Goal: Transaction & Acquisition: Purchase product/service

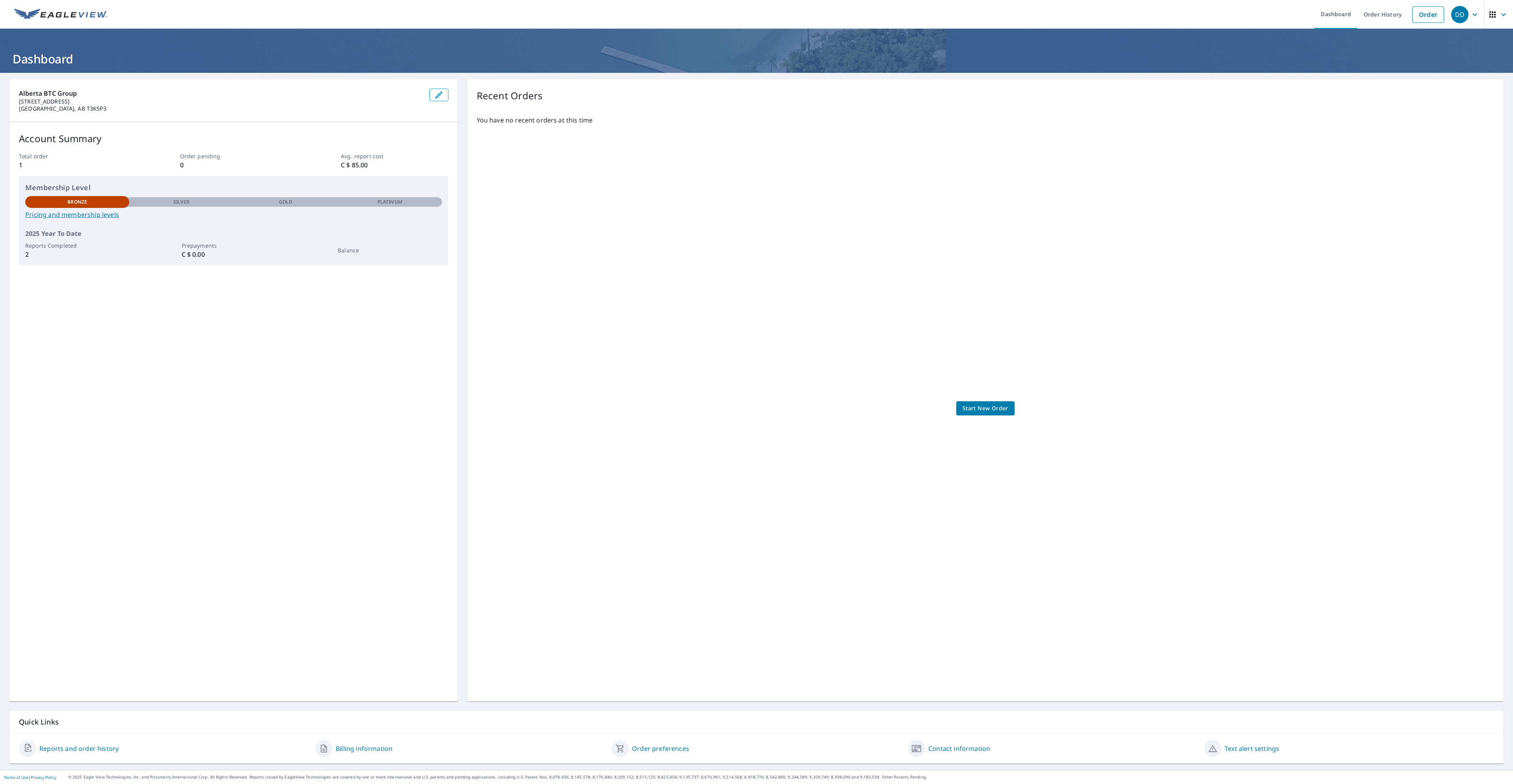
click at [80, 216] on link "Pricing and membership levels" at bounding box center [234, 214] width 417 height 9
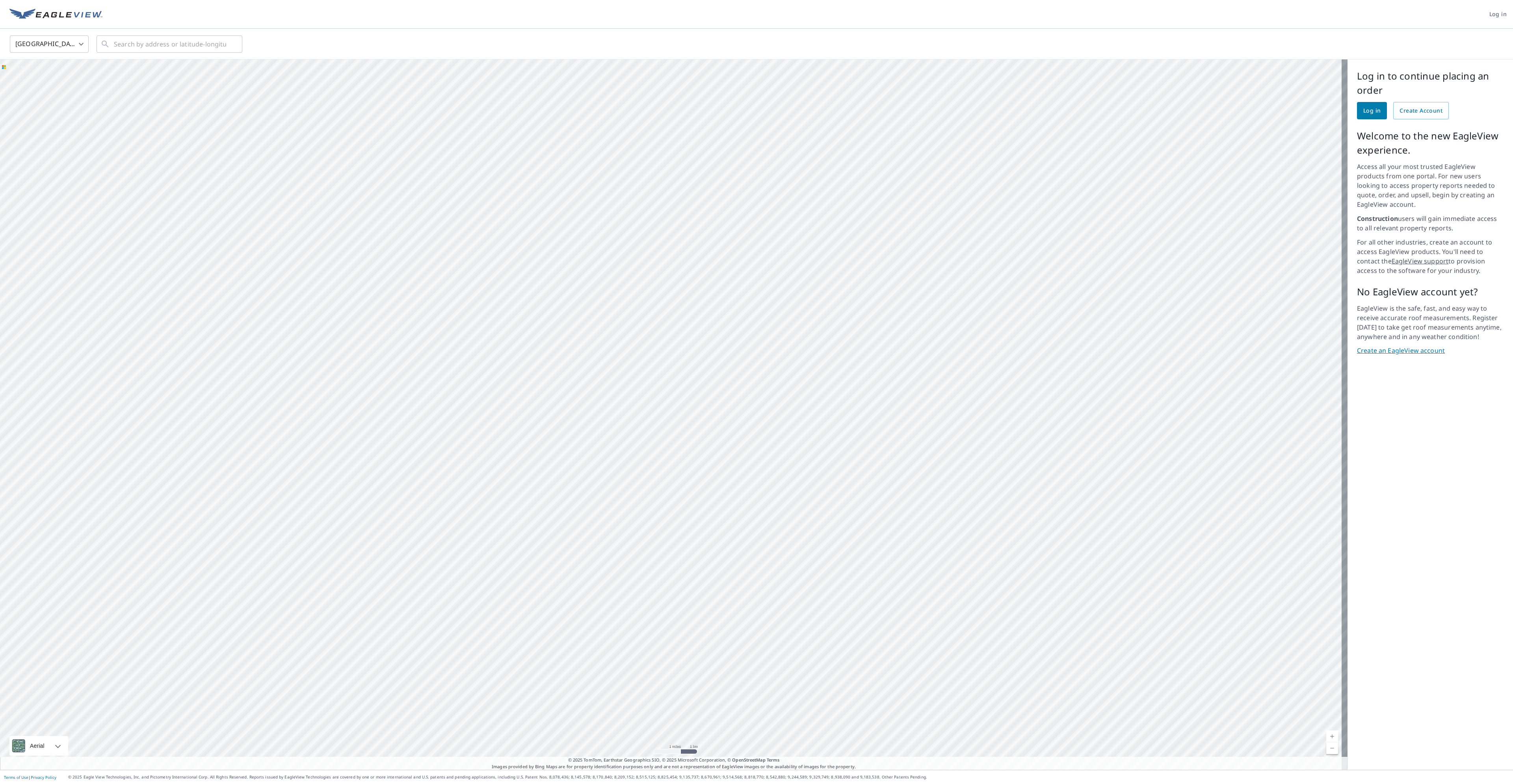
drag, startPoint x: 516, startPoint y: 184, endPoint x: 643, endPoint y: 328, distance: 192.0
click at [643, 328] on div at bounding box center [674, 414] width 1347 height 711
drag, startPoint x: 674, startPoint y: 149, endPoint x: 594, endPoint y: 456, distance: 317.3
click at [594, 456] on div at bounding box center [674, 414] width 1347 height 711
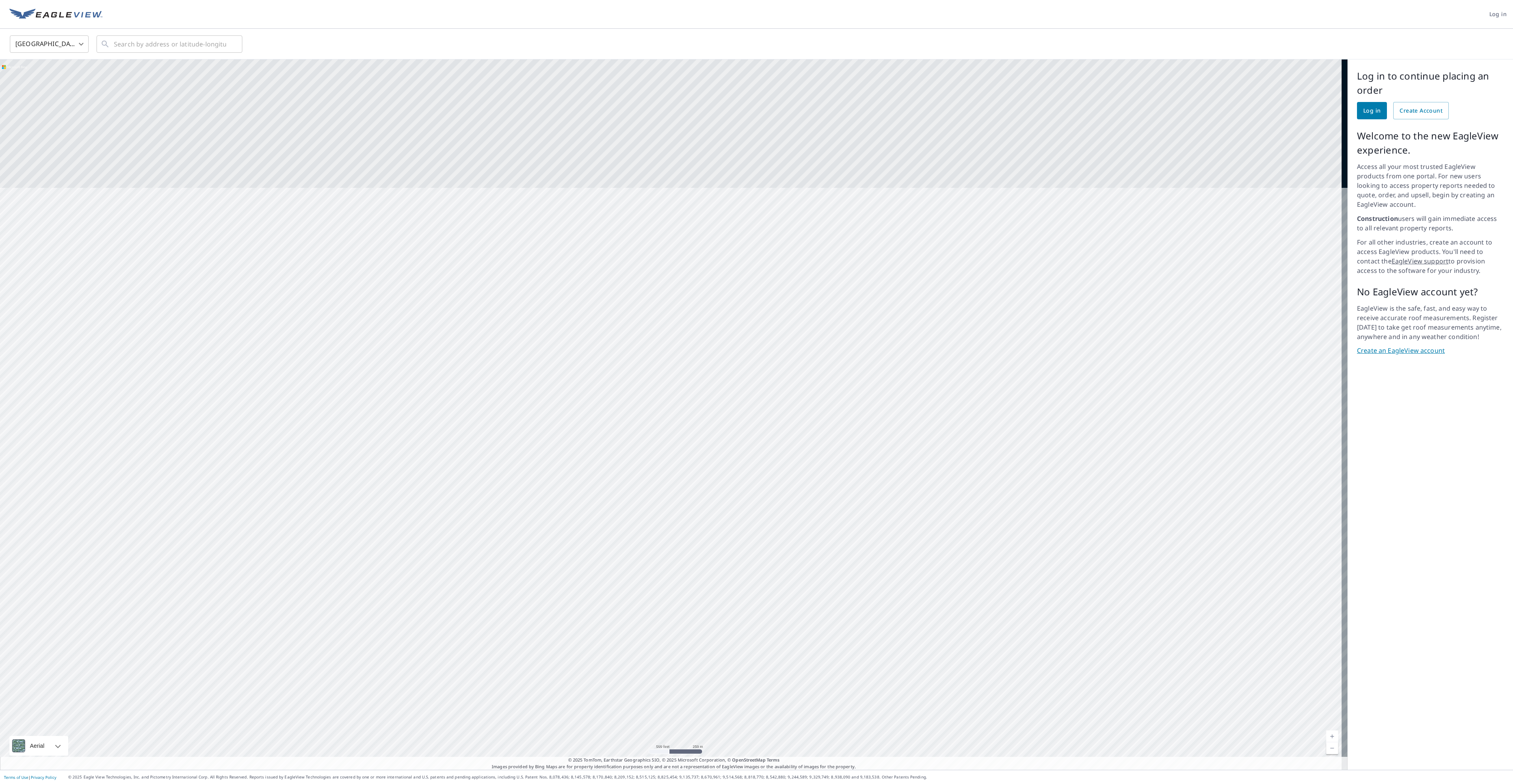
drag, startPoint x: 704, startPoint y: 152, endPoint x: 685, endPoint y: 387, distance: 235.8
click at [696, 384] on div at bounding box center [674, 414] width 1347 height 711
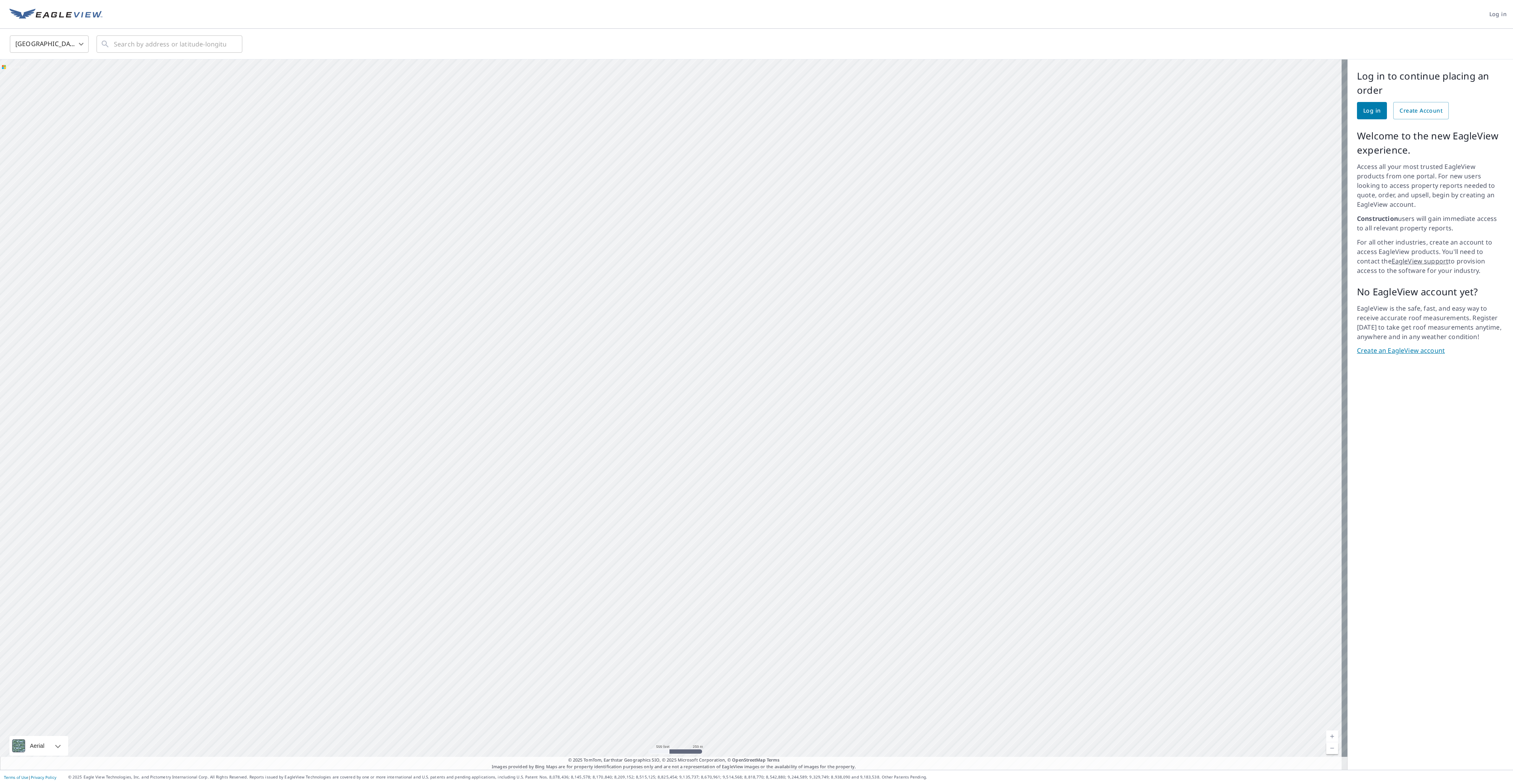
drag, startPoint x: 694, startPoint y: 303, endPoint x: 751, endPoint y: 412, distance: 123.0
click at [751, 412] on div at bounding box center [674, 414] width 1347 height 711
drag, startPoint x: 584, startPoint y: 390, endPoint x: 729, endPoint y: 410, distance: 146.4
click at [729, 410] on div at bounding box center [674, 414] width 1347 height 711
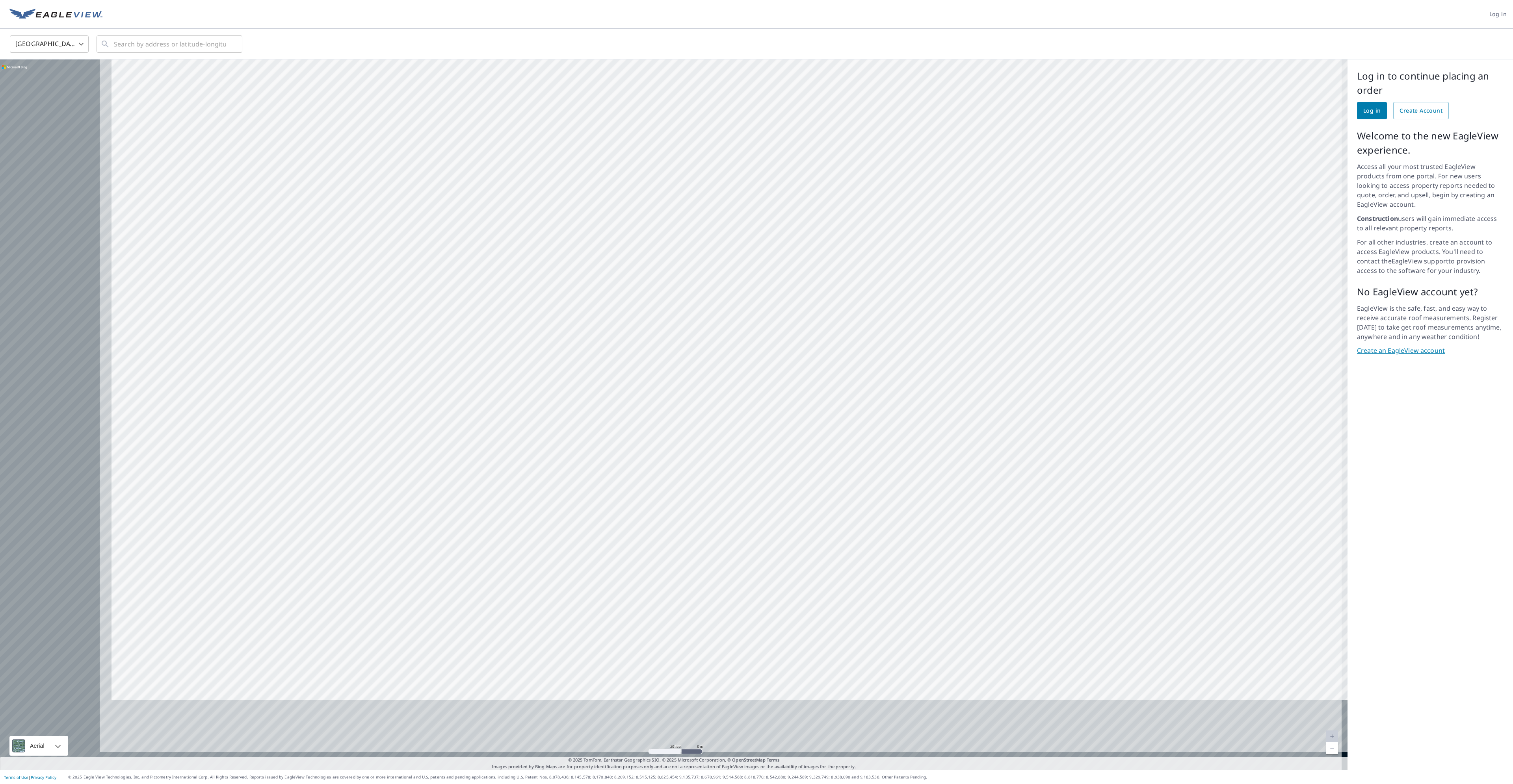
drag, startPoint x: 467, startPoint y: 371, endPoint x: 778, endPoint y: 184, distance: 362.9
click at [778, 184] on div at bounding box center [674, 414] width 1347 height 711
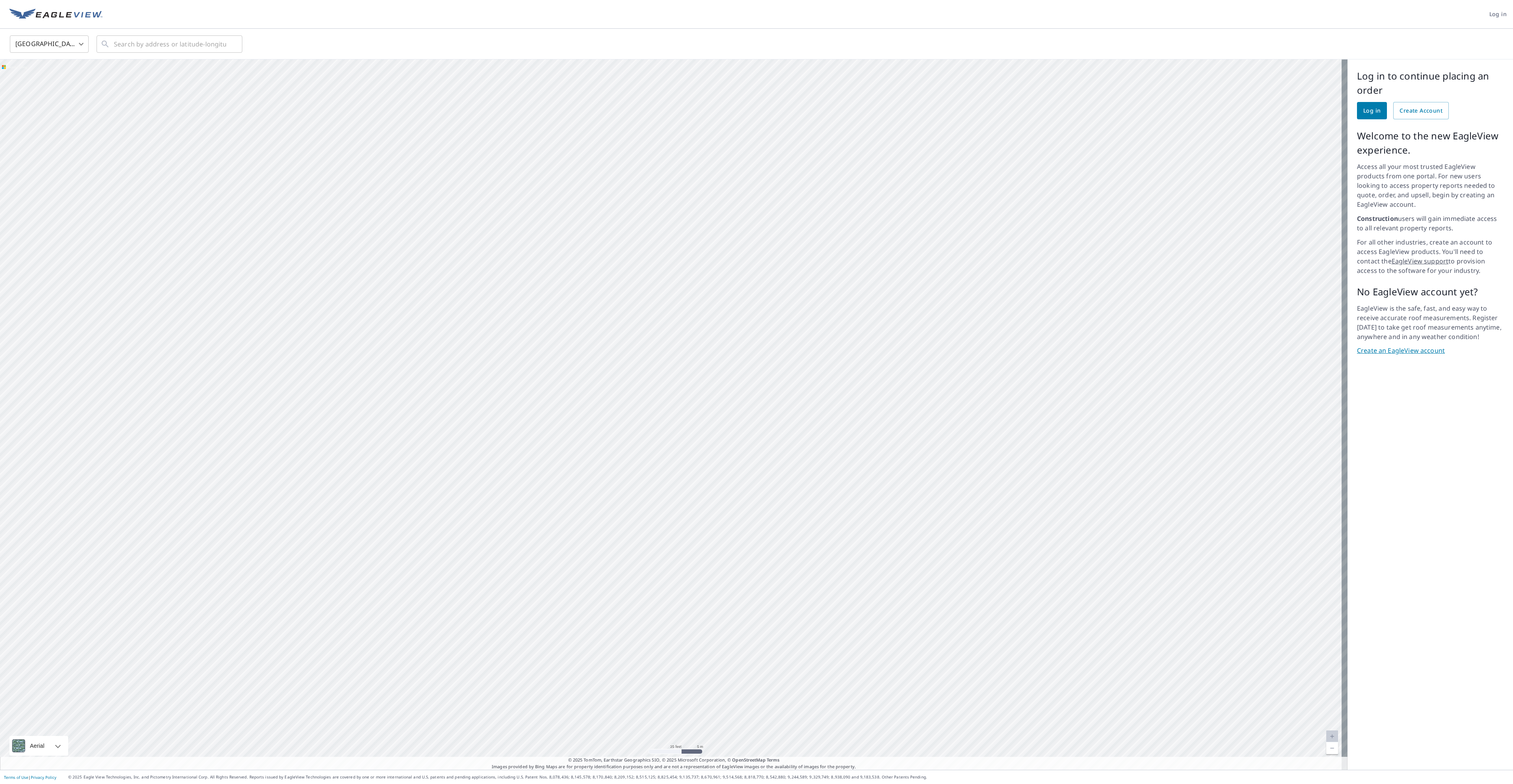
drag, startPoint x: 577, startPoint y: 425, endPoint x: 753, endPoint y: 218, distance: 271.7
click at [753, 218] on div at bounding box center [674, 414] width 1347 height 711
drag, startPoint x: 528, startPoint y: 407, endPoint x: 576, endPoint y: 327, distance: 93.3
click at [576, 327] on div at bounding box center [674, 414] width 1347 height 711
drag, startPoint x: 813, startPoint y: 294, endPoint x: 795, endPoint y: 375, distance: 83.0
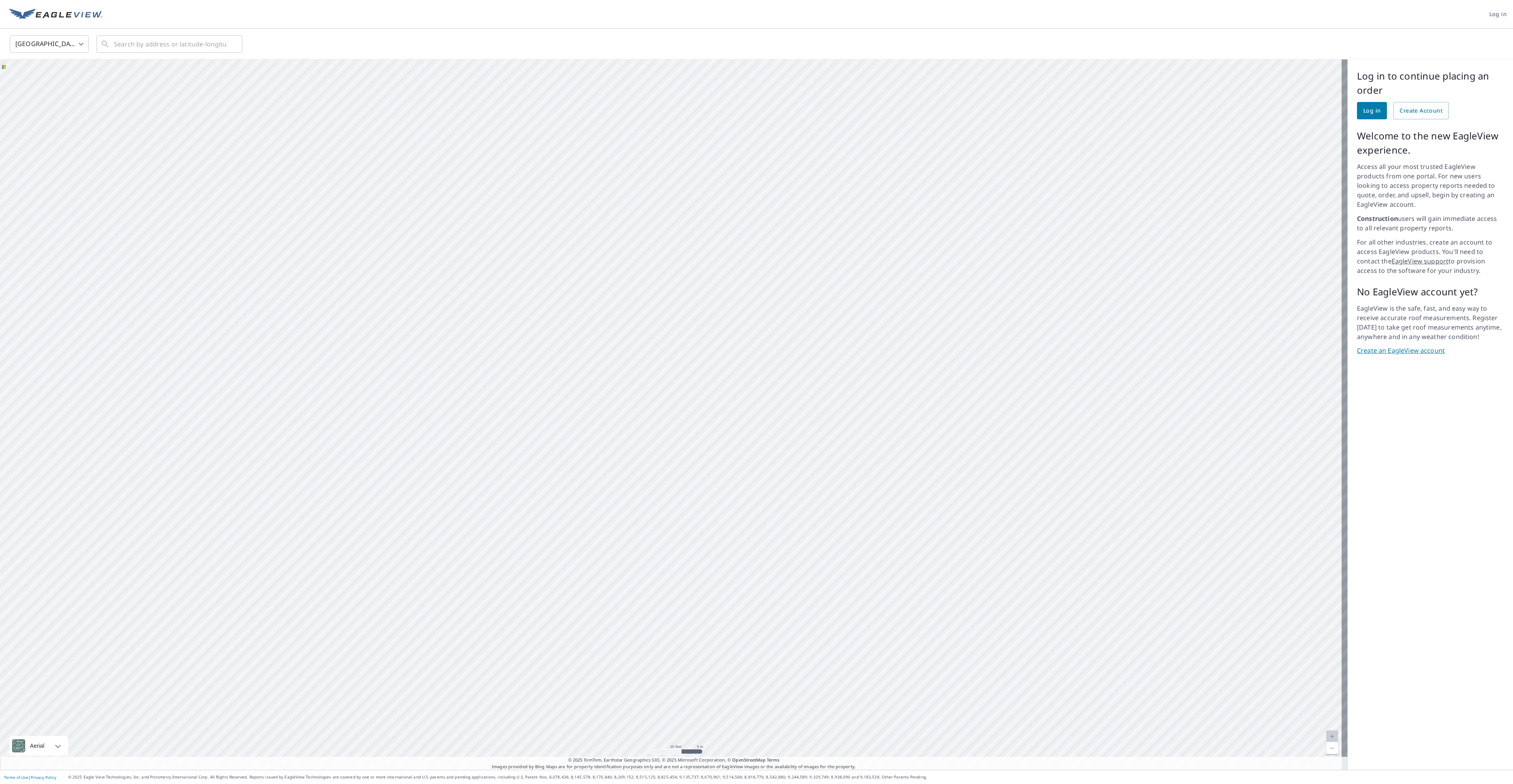
click at [795, 375] on div at bounding box center [674, 414] width 1347 height 711
click at [75, 35] on body "Log in United States US ​ ​ Aerial Road A standard road map Aerial A detailed l…" at bounding box center [756, 392] width 1513 height 784
click at [44, 86] on li "Canada" at bounding box center [49, 80] width 79 height 14
type input "CA"
click at [520, 228] on div at bounding box center [674, 414] width 1347 height 711
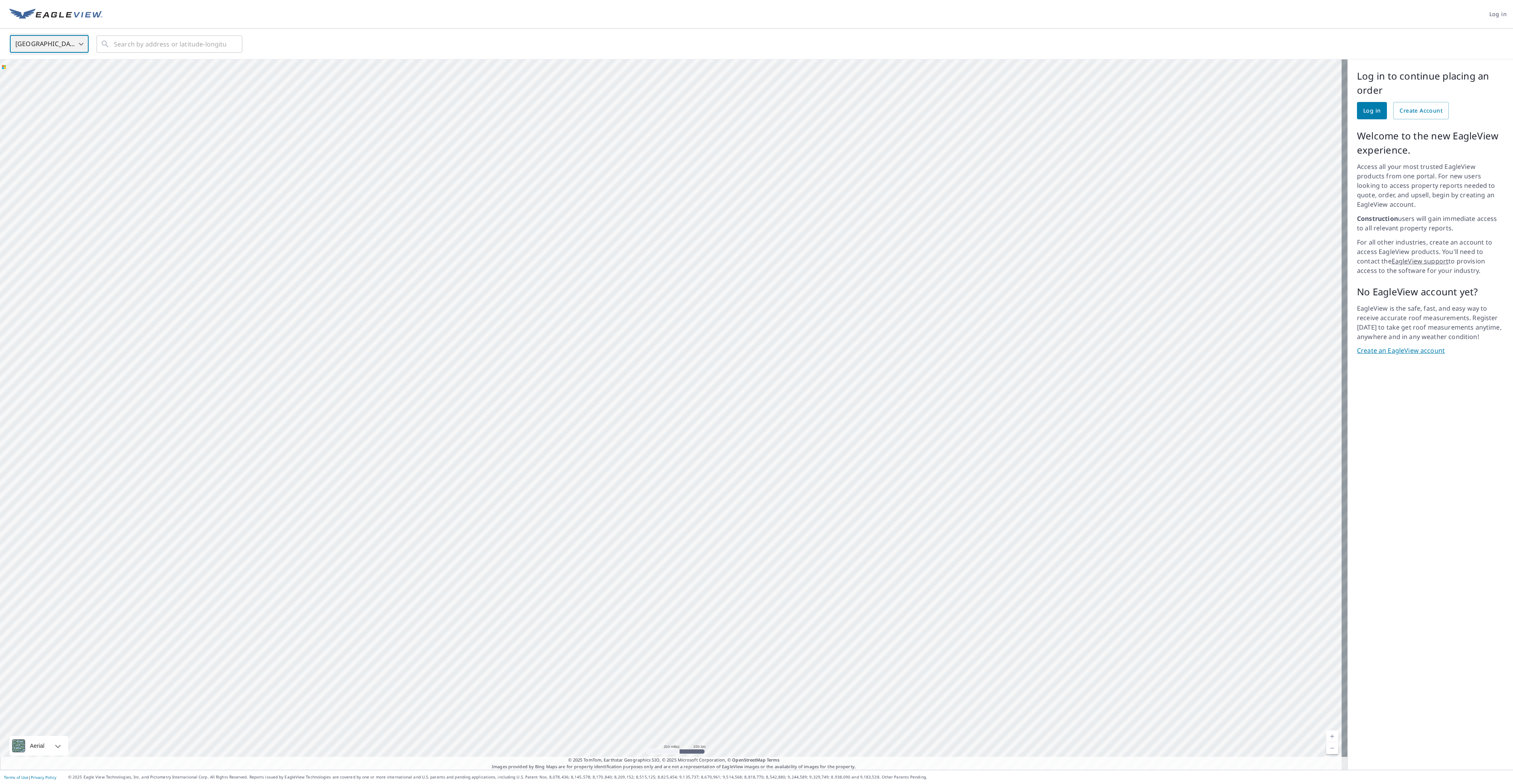
click at [520, 228] on div at bounding box center [674, 414] width 1347 height 711
drag, startPoint x: 272, startPoint y: 206, endPoint x: 488, endPoint y: 282, distance: 229.0
click at [488, 282] on div at bounding box center [674, 414] width 1347 height 711
drag, startPoint x: 377, startPoint y: 259, endPoint x: 511, endPoint y: 253, distance: 134.1
click at [511, 253] on div at bounding box center [674, 414] width 1347 height 711
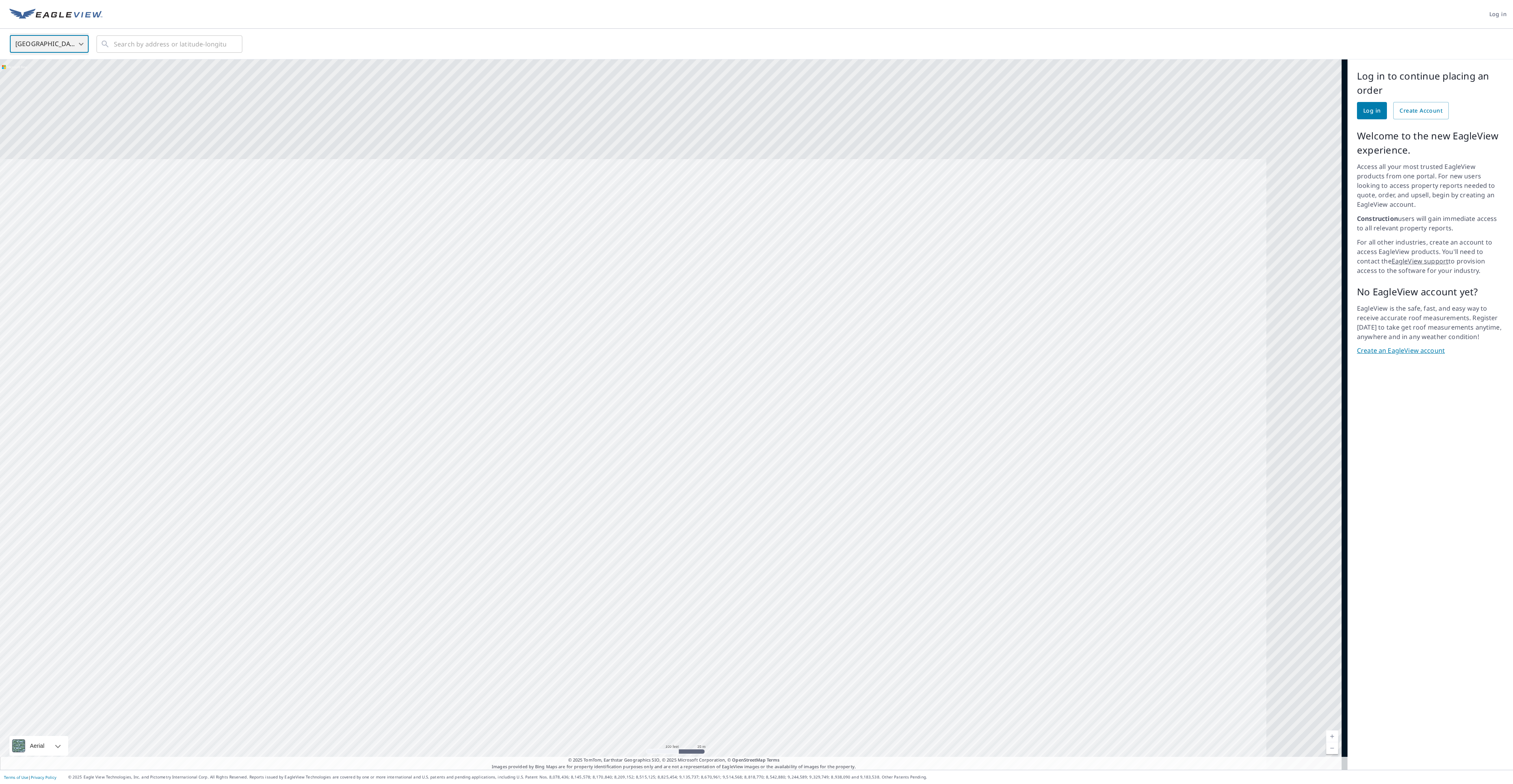
drag, startPoint x: 743, startPoint y: 150, endPoint x: 547, endPoint y: 371, distance: 295.4
click at [547, 371] on div at bounding box center [674, 414] width 1347 height 711
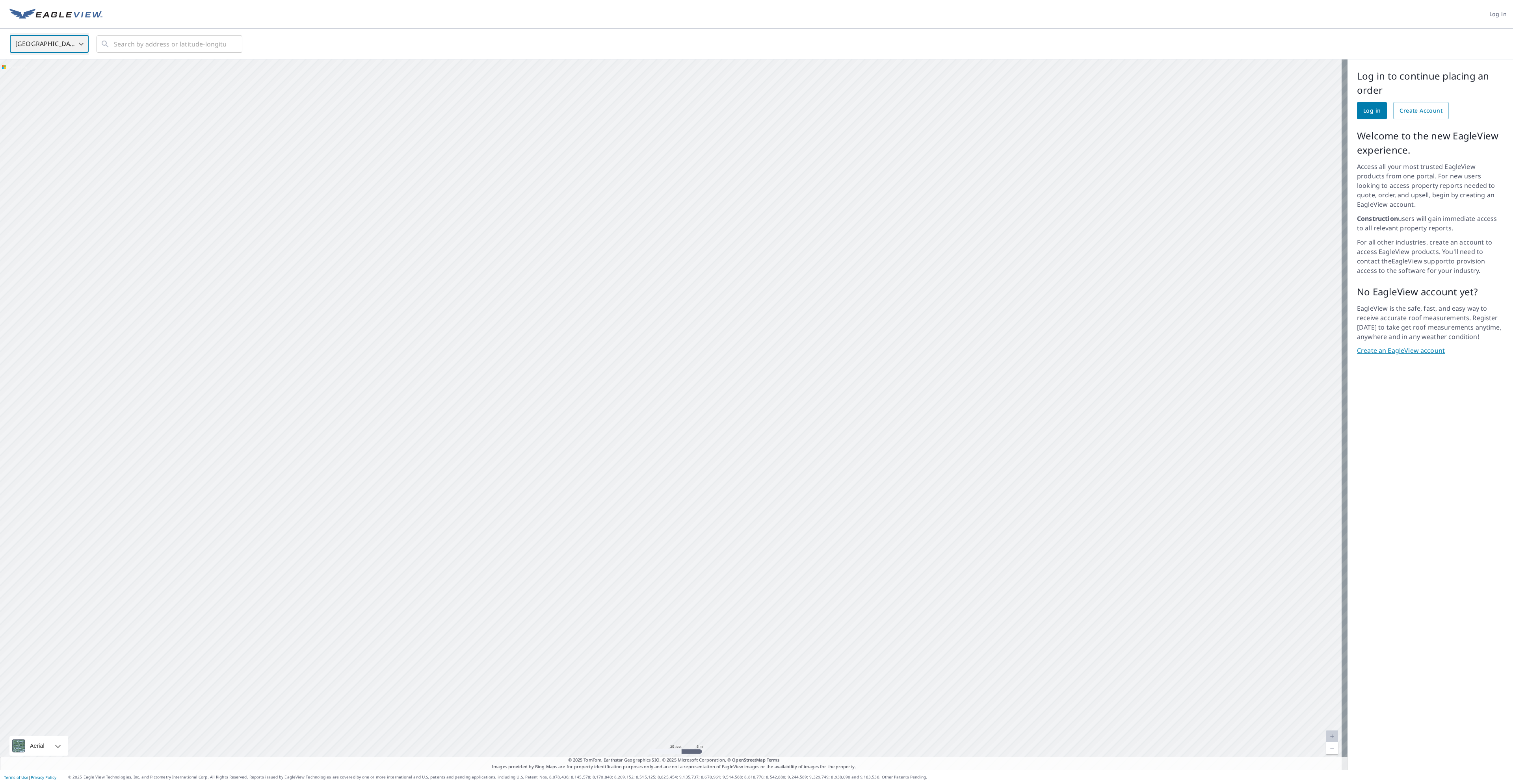
drag, startPoint x: 798, startPoint y: 351, endPoint x: 654, endPoint y: 351, distance: 144.0
click at [654, 351] on div at bounding box center [674, 414] width 1347 height 711
click at [23, 722] on label "Labels" at bounding box center [73, 722] width 106 height 0
checkbox input "false"
drag, startPoint x: 468, startPoint y: 284, endPoint x: 851, endPoint y: 552, distance: 467.5
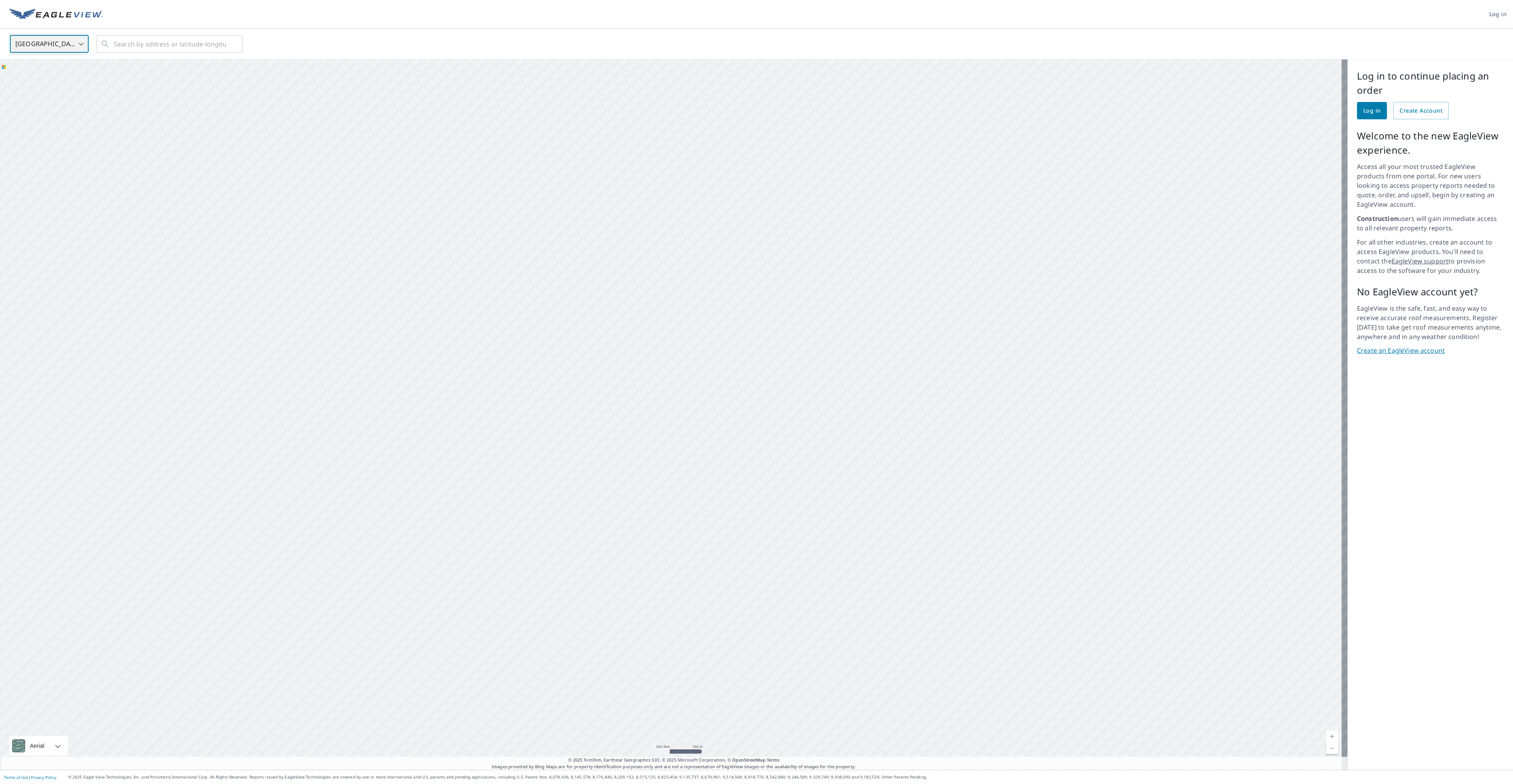
click at [858, 559] on div at bounding box center [674, 414] width 1347 height 711
drag, startPoint x: 500, startPoint y: 268, endPoint x: 715, endPoint y: 499, distance: 315.6
click at [717, 499] on div at bounding box center [674, 414] width 1347 height 711
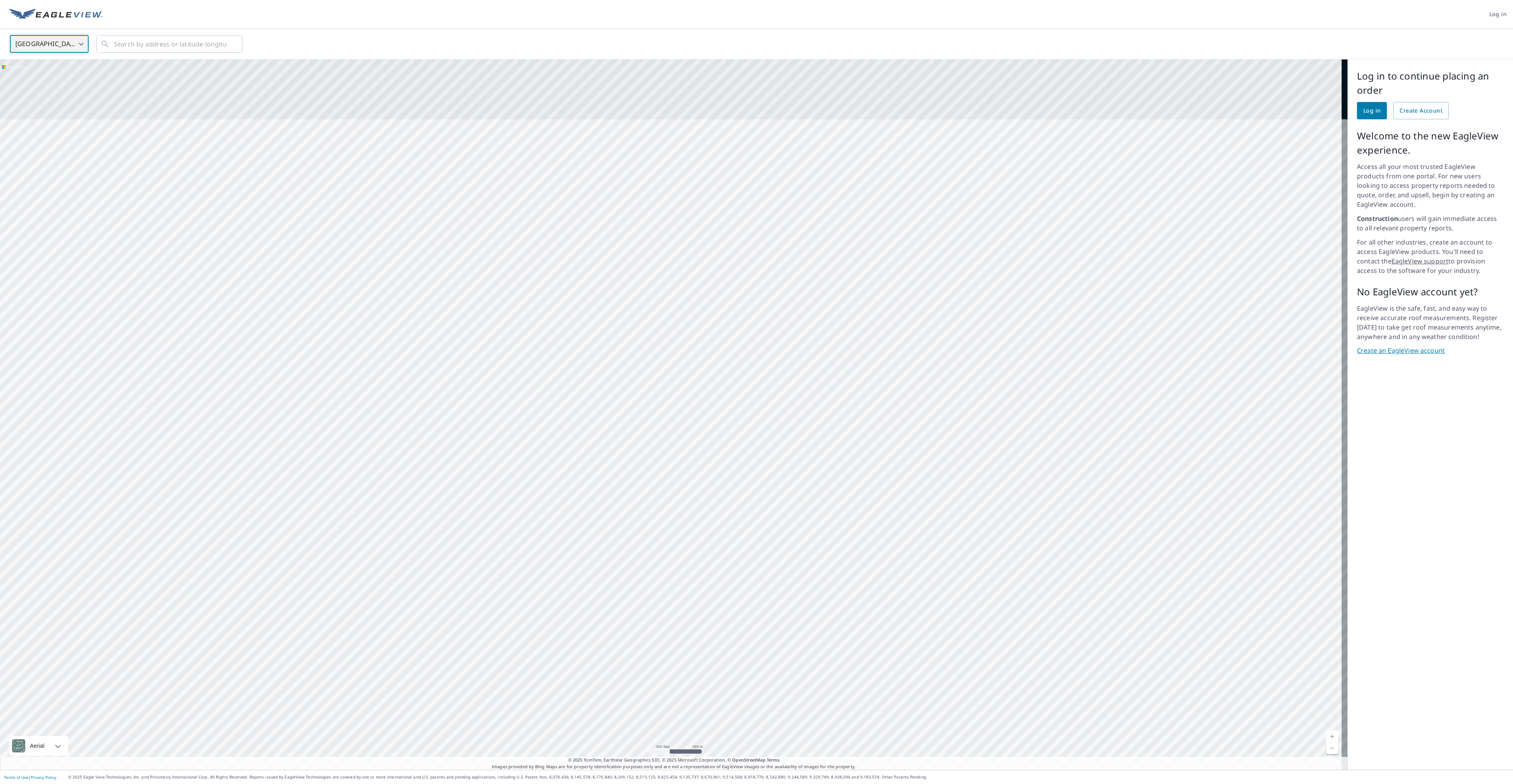
drag, startPoint x: 646, startPoint y: 242, endPoint x: 610, endPoint y: 575, distance: 334.9
click at [610, 578] on div at bounding box center [674, 414] width 1347 height 711
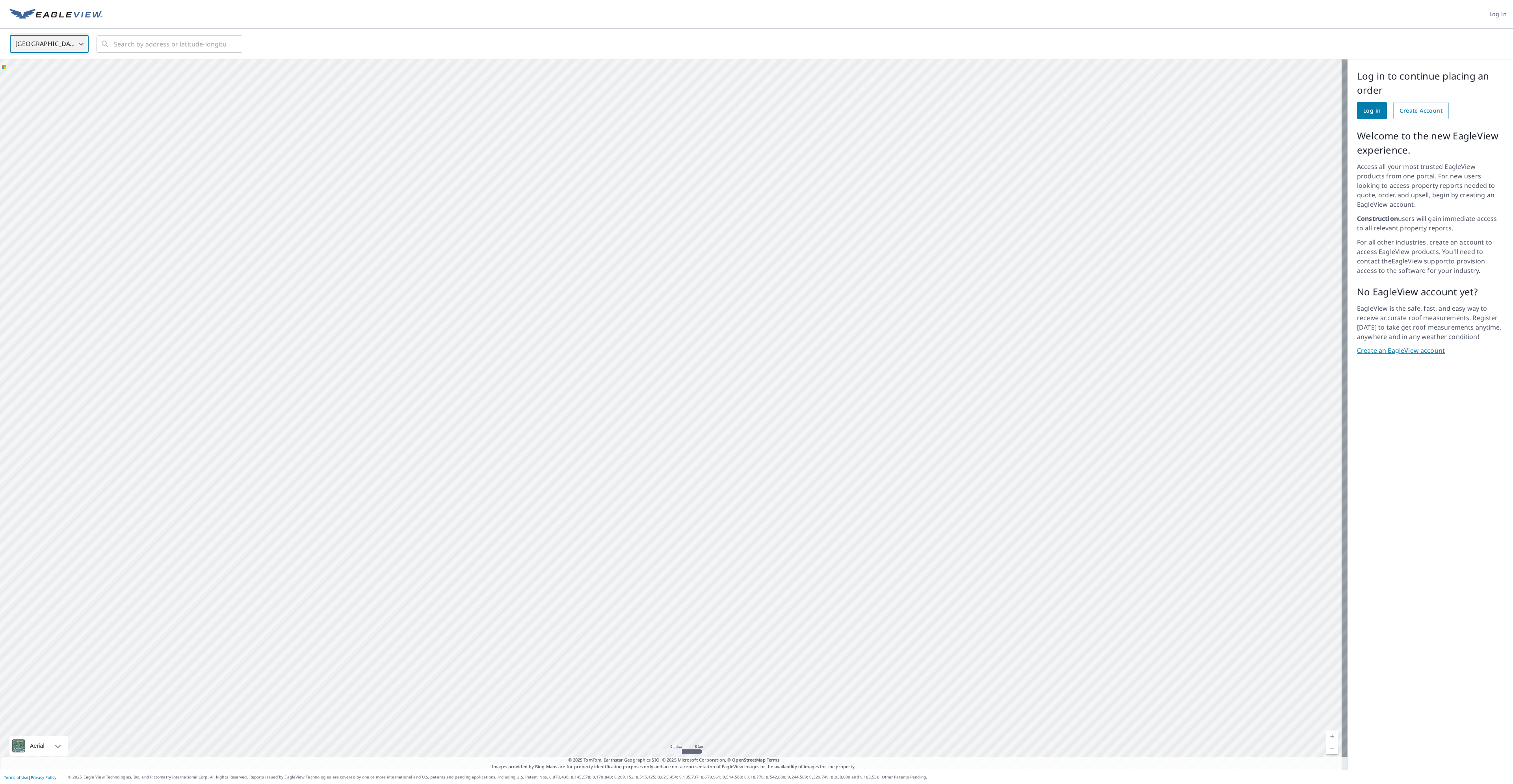
drag, startPoint x: 598, startPoint y: 568, endPoint x: 635, endPoint y: 297, distance: 273.5
click at [635, 297] on div at bounding box center [674, 414] width 1347 height 711
drag, startPoint x: 617, startPoint y: 464, endPoint x: 404, endPoint y: 172, distance: 361.4
click at [404, 171] on div at bounding box center [674, 414] width 1347 height 711
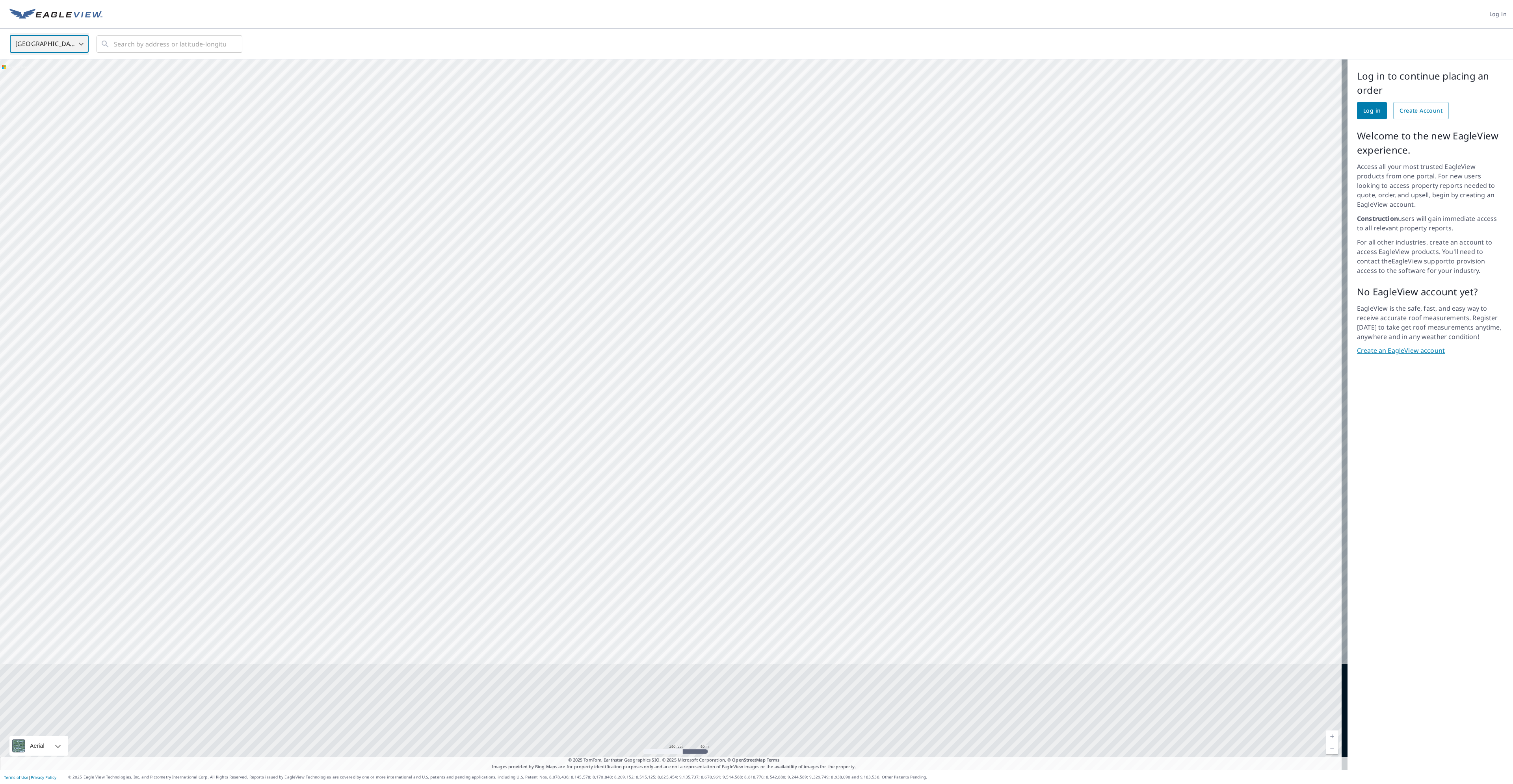
drag, startPoint x: 763, startPoint y: 594, endPoint x: 638, endPoint y: 349, distance: 275.0
click at [638, 349] on div at bounding box center [674, 414] width 1347 height 711
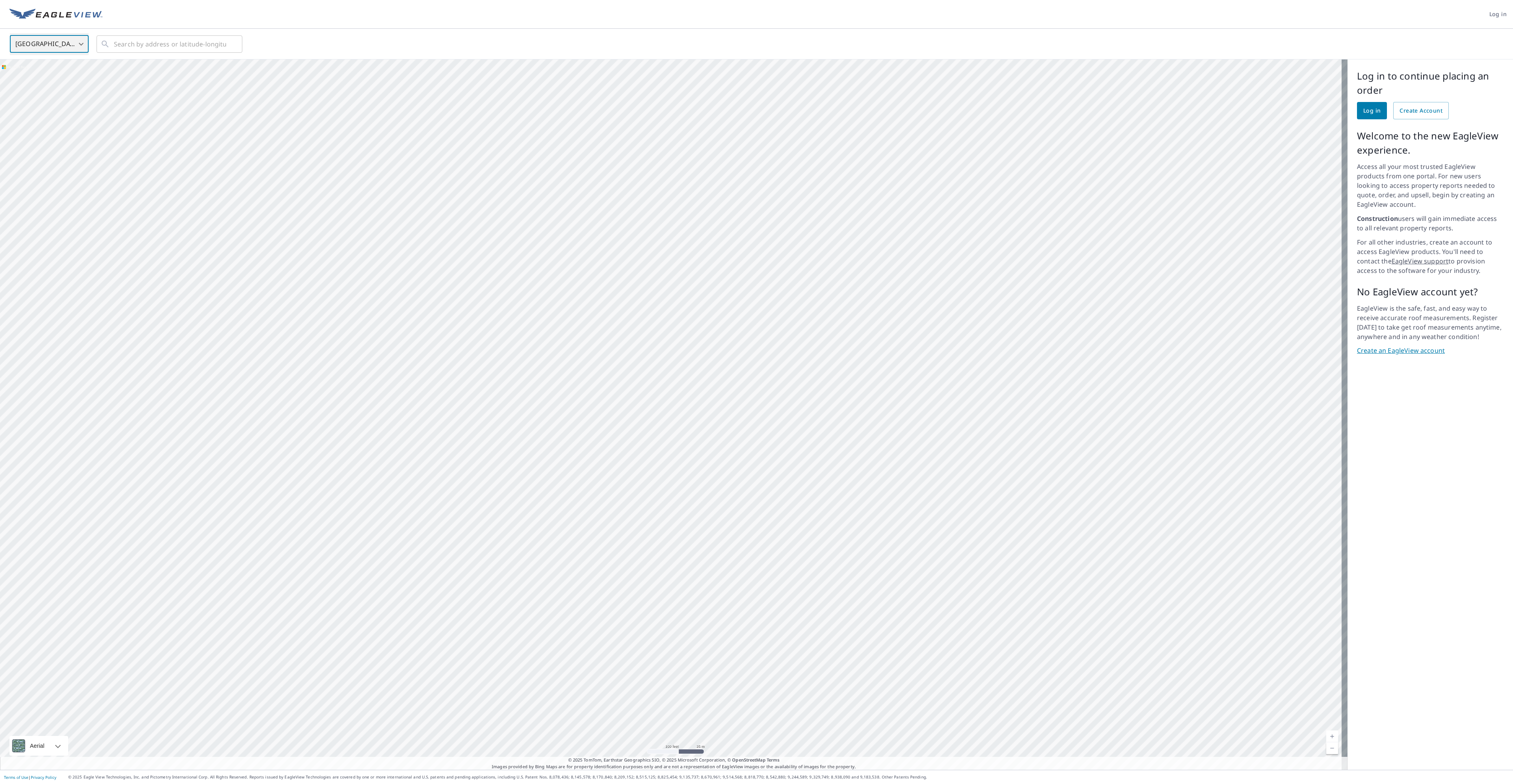
drag, startPoint x: 620, startPoint y: 341, endPoint x: 646, endPoint y: 382, distance: 48.5
click at [652, 381] on div at bounding box center [674, 414] width 1347 height 711
drag, startPoint x: 638, startPoint y: 532, endPoint x: 727, endPoint y: 385, distance: 171.8
click at [727, 385] on div at bounding box center [674, 414] width 1347 height 711
drag, startPoint x: 583, startPoint y: 552, endPoint x: 600, endPoint y: 349, distance: 203.7
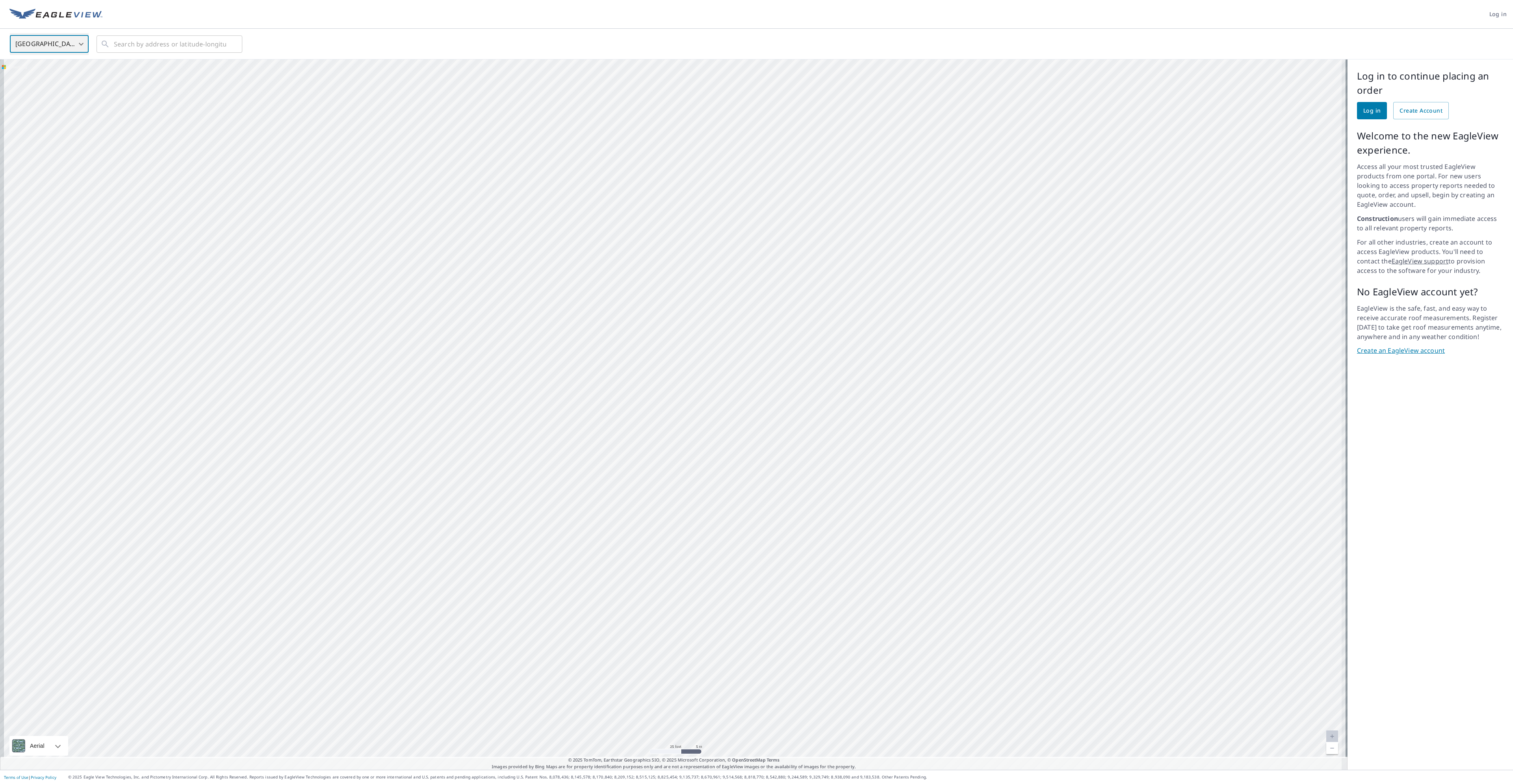
click at [602, 323] on div at bounding box center [674, 414] width 1347 height 711
drag, startPoint x: 570, startPoint y: 520, endPoint x: 587, endPoint y: 406, distance: 115.3
click at [587, 406] on div at bounding box center [674, 414] width 1347 height 711
